Goal: Check status: Check status

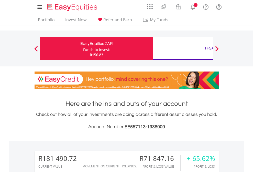
scroll to position [49, 80]
click at [83, 48] on div "Funds to invest:" at bounding box center [96, 49] width 27 height 5
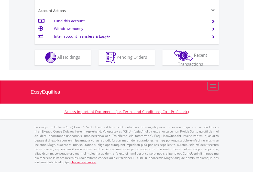
scroll to position [480, 0]
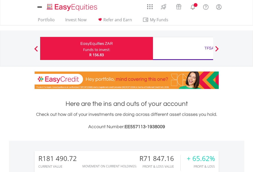
scroll to position [49, 80]
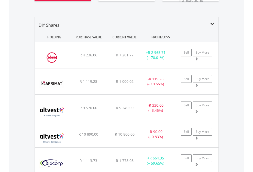
scroll to position [610, 0]
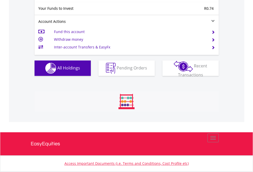
scroll to position [49, 80]
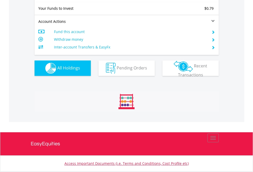
scroll to position [49, 80]
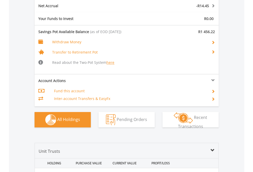
scroll to position [609, 0]
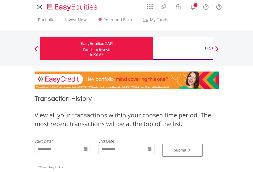
type input "**********"
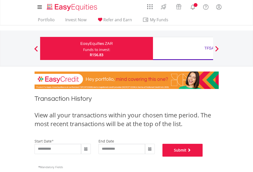
click at [203, 156] on button "Submit" at bounding box center [183, 150] width 40 height 13
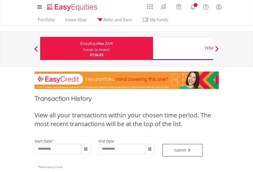
click at [183, 48] on div "TFSA" at bounding box center [209, 48] width 107 height 7
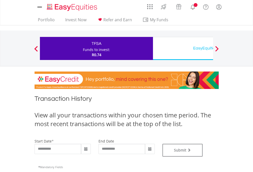
type input "**********"
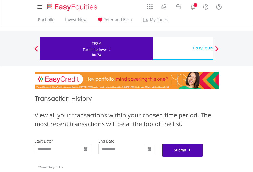
click at [203, 156] on button "Submit" at bounding box center [183, 150] width 40 height 13
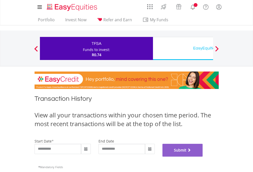
scroll to position [208, 0]
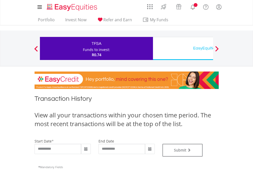
click at [183, 48] on div "EasyEquities USD" at bounding box center [209, 48] width 107 height 7
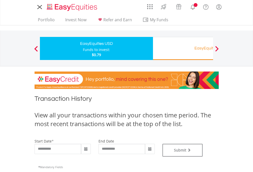
type input "**********"
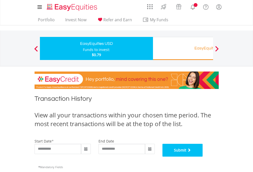
click at [203, 156] on button "Submit" at bounding box center [183, 150] width 40 height 13
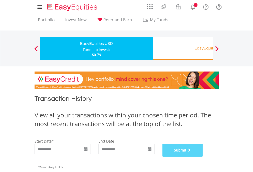
scroll to position [208, 0]
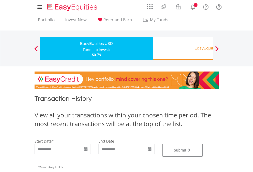
click at [183, 48] on div "EasyEquities RA" at bounding box center [209, 48] width 107 height 7
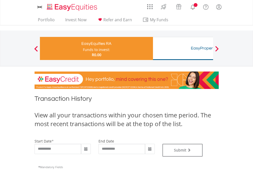
type input "**********"
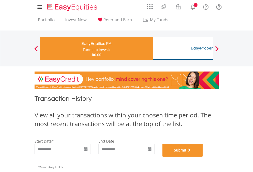
click at [203, 156] on button "Submit" at bounding box center [183, 150] width 40 height 13
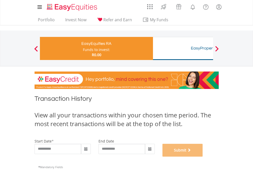
scroll to position [208, 0]
